Goal: Task Accomplishment & Management: Use online tool/utility

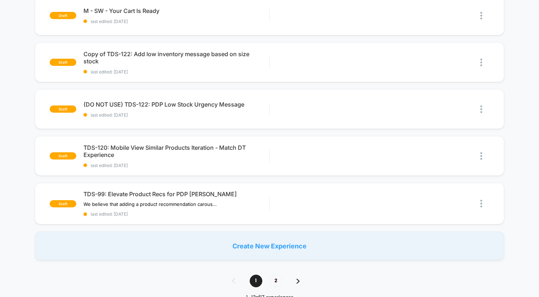
scroll to position [414, 0]
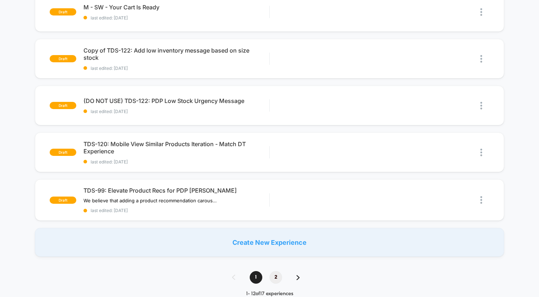
click at [278, 276] on span "2" at bounding box center [275, 277] width 13 height 13
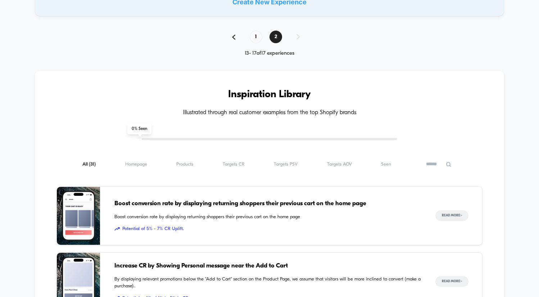
scroll to position [321, 0]
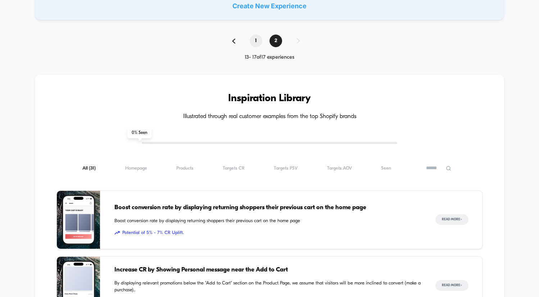
click at [260, 36] on span "1" at bounding box center [256, 41] width 13 height 13
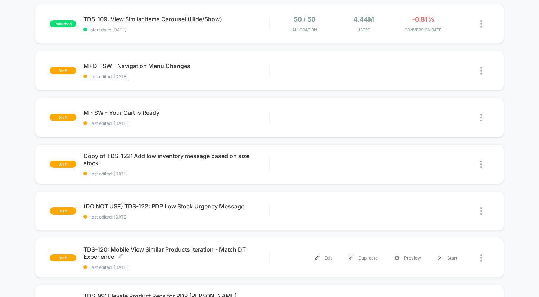
scroll to position [305, 0]
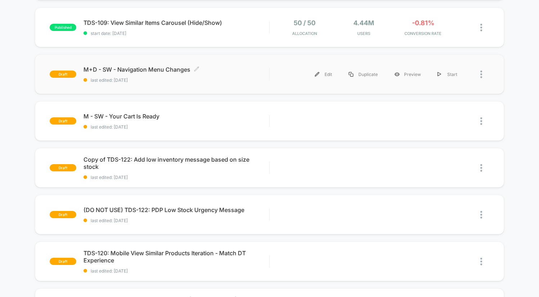
click at [127, 72] on span "M+D - SW - Navigation Menu Changes Click to edit experience details" at bounding box center [176, 69] width 186 height 7
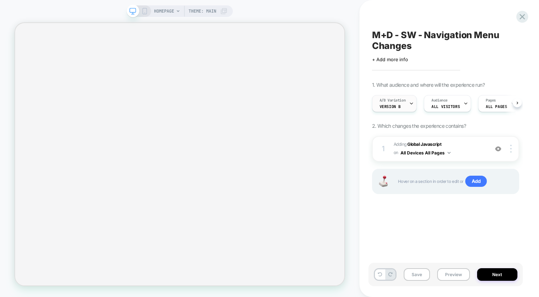
scroll to position [0, 0]
click at [415, 105] on div "A/B Variation Version B" at bounding box center [393, 103] width 45 height 17
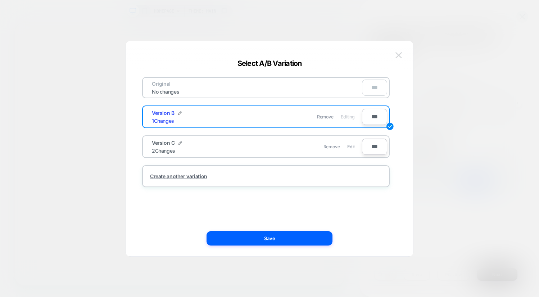
click at [395, 55] on img at bounding box center [398, 55] width 6 height 6
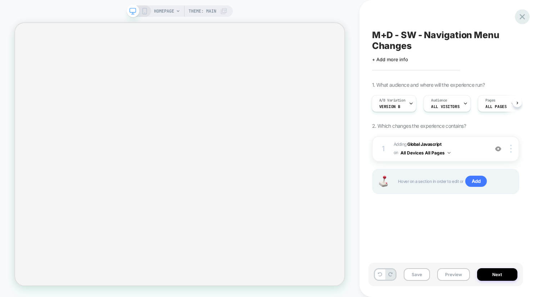
click at [522, 17] on icon at bounding box center [521, 16] width 5 height 5
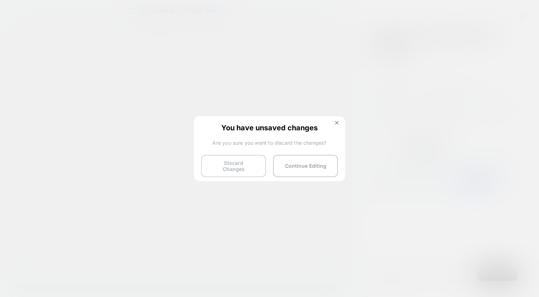
click at [256, 165] on button "Discard Changes" at bounding box center [233, 166] width 65 height 22
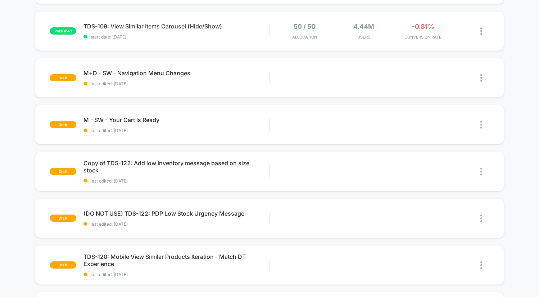
scroll to position [300, 0]
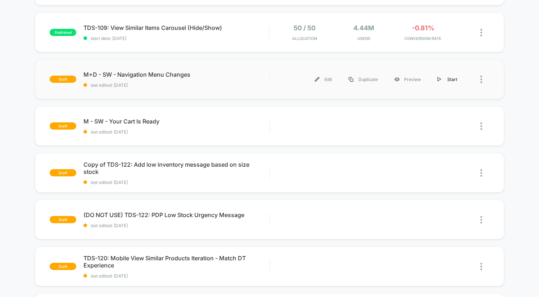
click at [450, 81] on div "Start" at bounding box center [447, 79] width 36 height 16
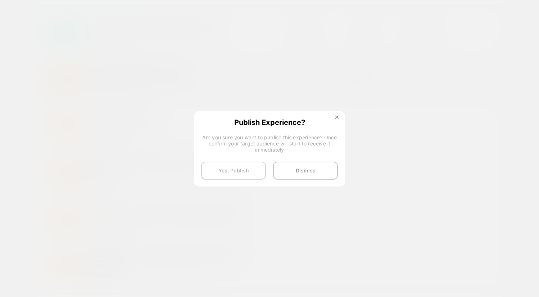
click at [221, 177] on button "Yes, Publish" at bounding box center [233, 170] width 65 height 18
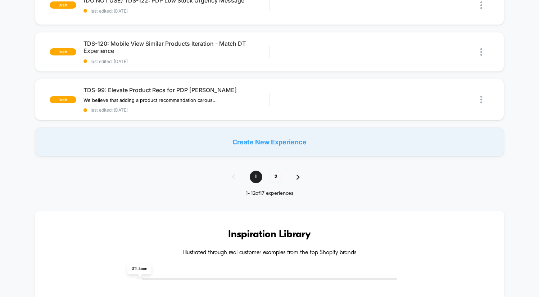
scroll to position [0, 0]
